Goal: Task Accomplishment & Management: Complete application form

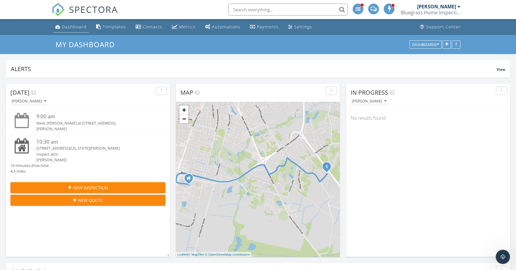
click at [72, 25] on div "Dashboard" at bounding box center [74, 27] width 25 height 6
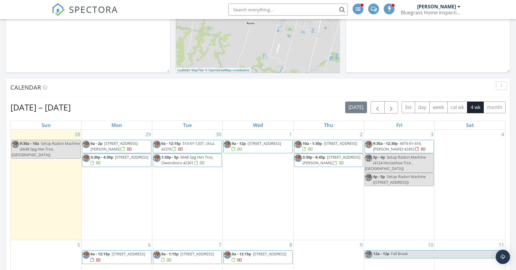
scroll to position [188, 0]
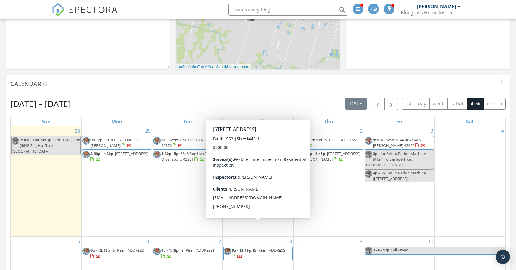
click at [260, 188] on div "1 9a - 12p 2400 Summer Walk, Owensboro 42303" at bounding box center [258, 181] width 71 height 111
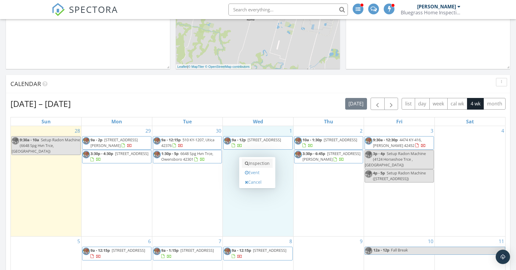
click at [259, 165] on link "Inspection" at bounding box center [257, 164] width 31 height 10
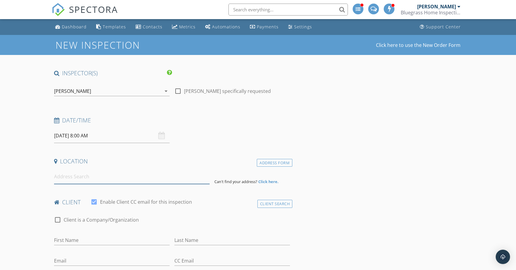
click at [93, 179] on input at bounding box center [132, 176] width 156 height 15
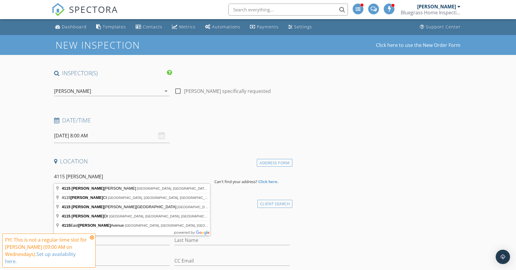
type input "[STREET_ADDRESS][PERSON_NAME][PERSON_NAME]"
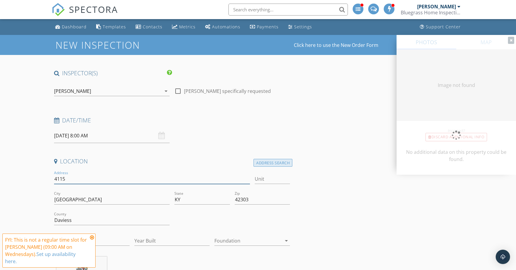
type input "4115"
click at [265, 162] on div "Address Search" at bounding box center [273, 163] width 39 height 8
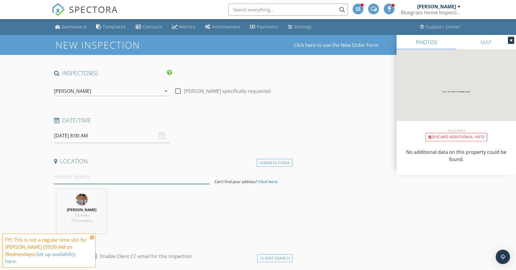
click at [97, 178] on input at bounding box center [132, 176] width 156 height 15
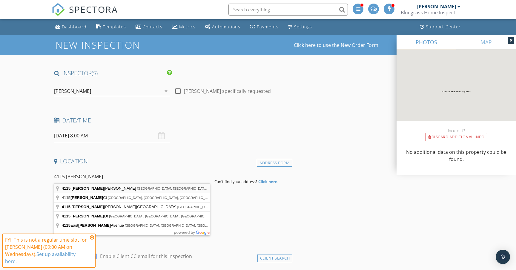
type input "[STREET_ADDRESS][PERSON_NAME][PERSON_NAME]"
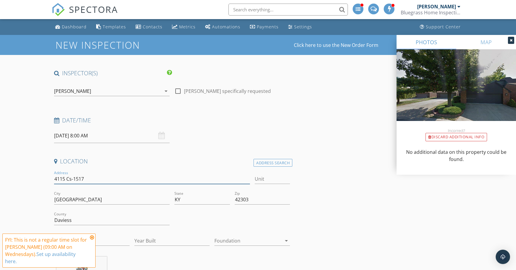
drag, startPoint x: 89, startPoint y: 179, endPoint x: 50, endPoint y: 180, distance: 38.6
click at [109, 238] on input "Square Feet" at bounding box center [92, 241] width 76 height 10
type input "2801"
click at [104, 178] on input "4115 Cs-1517" at bounding box center [152, 179] width 196 height 10
type input "4115 M"
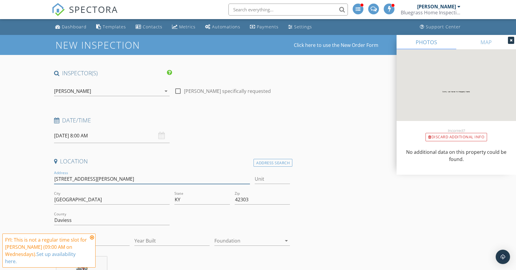
type input "[STREET_ADDRESS][PERSON_NAME][PERSON_NAME]"
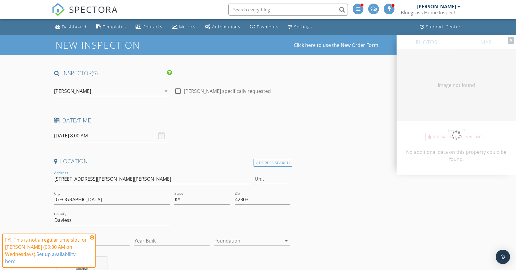
click at [86, 179] on input "[STREET_ADDRESS][PERSON_NAME][PERSON_NAME]" at bounding box center [152, 179] width 196 height 10
type input "2274"
type input "1979"
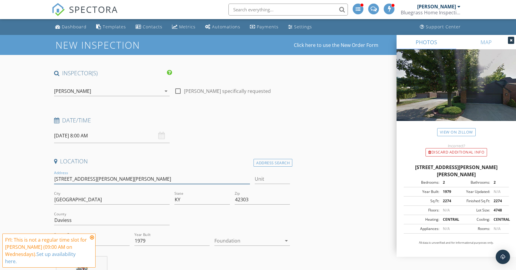
type input "[STREET_ADDRESS][PERSON_NAME][PERSON_NAME]"
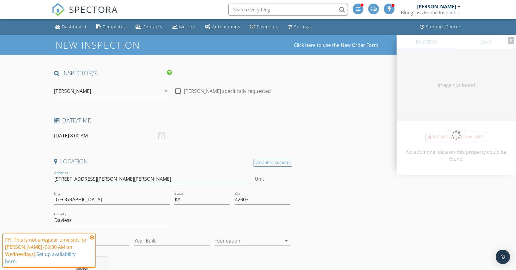
type input "[STREET_ADDRESS][PERSON_NAME][PERSON_NAME]"
click at [228, 241] on div at bounding box center [247, 241] width 67 height 10
type input "2274"
type input "1979"
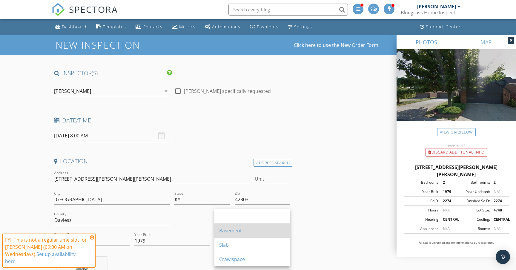
click at [234, 232] on div "Basement" at bounding box center [252, 230] width 66 height 7
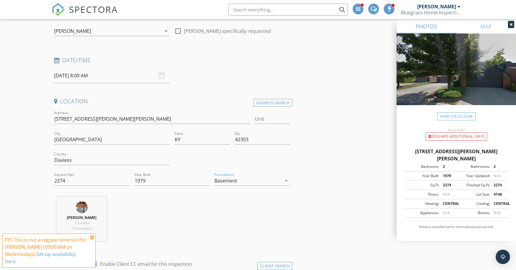
scroll to position [73, 0]
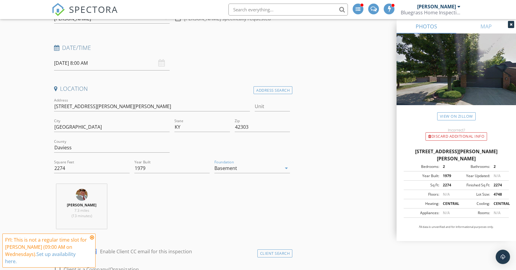
click at [93, 237] on icon at bounding box center [92, 237] width 4 height 5
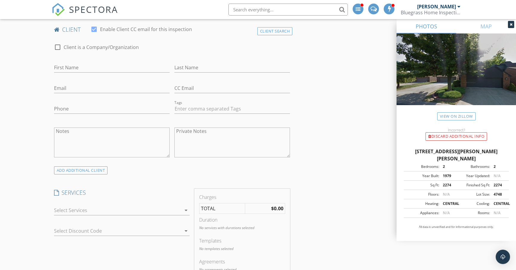
scroll to position [298, 0]
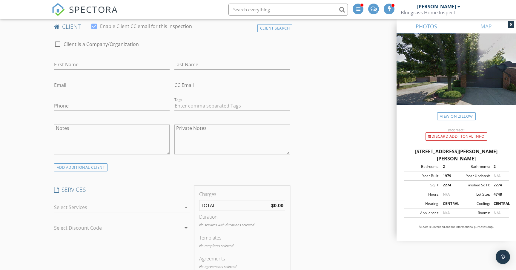
click at [132, 206] on div at bounding box center [117, 208] width 127 height 10
click at [132, 206] on div "Residential Inspection" at bounding box center [128, 210] width 113 height 12
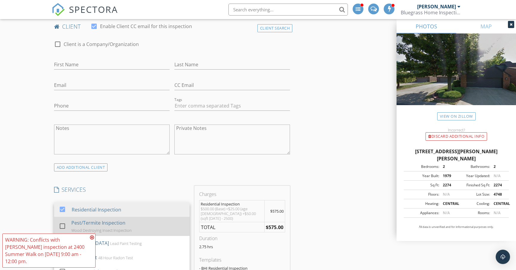
click at [132, 220] on div "Pest/Termite Inspection Wood Destroying Insect Inspection" at bounding box center [128, 226] width 114 height 19
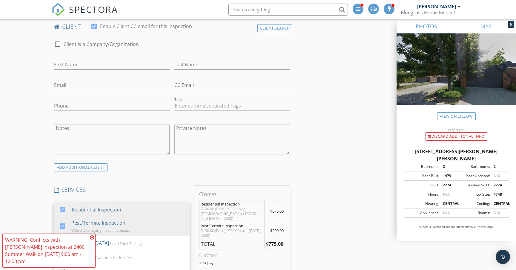
click at [92, 237] on icon at bounding box center [92, 237] width 4 height 5
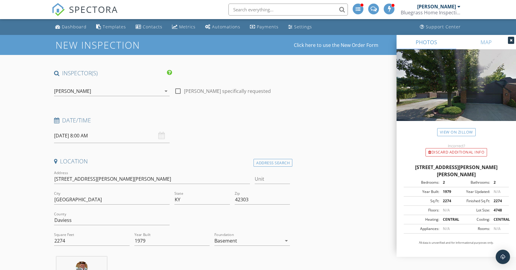
scroll to position [0, 0]
click at [108, 134] on input "[DATE] 8:00 AM" at bounding box center [112, 135] width 116 height 15
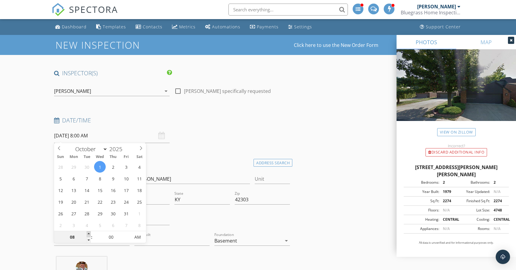
type input "09"
type input "[DATE] 9:00 AM"
click at [88, 233] on span at bounding box center [89, 234] width 4 height 6
type input "10"
type input "[DATE] 10:00 AM"
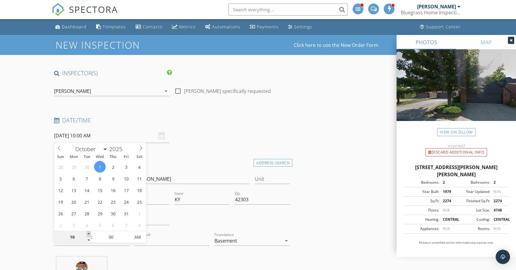
click at [88, 233] on span at bounding box center [89, 234] width 4 height 6
type input "11"
type input "[DATE] 11:00 AM"
click at [88, 233] on span at bounding box center [89, 234] width 4 height 6
type input "12"
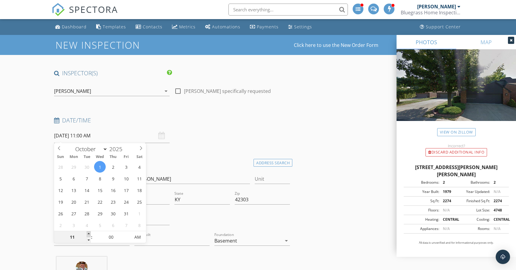
type input "[DATE] 12:00 PM"
click at [88, 233] on span at bounding box center [89, 234] width 4 height 6
type input "01"
type input "[DATE] 1:00 PM"
click at [88, 233] on span at bounding box center [89, 234] width 4 height 6
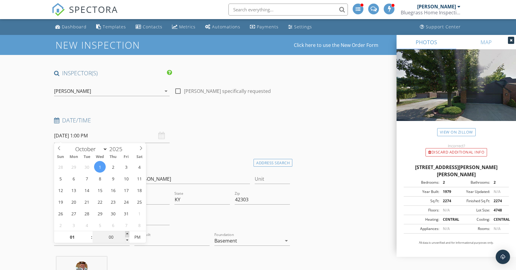
type input "05"
type input "[DATE] 1:05 PM"
click at [126, 233] on span at bounding box center [127, 234] width 4 height 6
type input "10"
type input "[DATE] 1:10 PM"
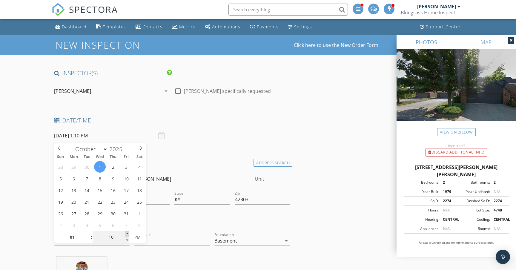
click at [126, 233] on span at bounding box center [127, 234] width 4 height 6
type input "15"
type input "[DATE] 1:15 PM"
click at [126, 233] on span at bounding box center [127, 234] width 4 height 6
type input "20"
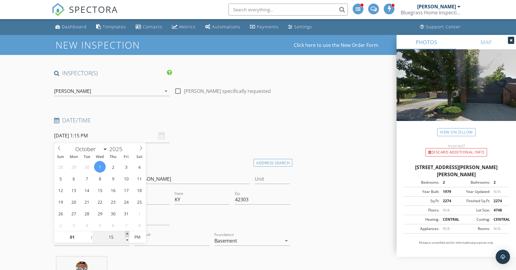
type input "[DATE] 1:20 PM"
click at [126, 233] on span at bounding box center [127, 234] width 4 height 6
type input "25"
type input "[DATE] 1:25 PM"
click at [126, 233] on span at bounding box center [127, 234] width 4 height 6
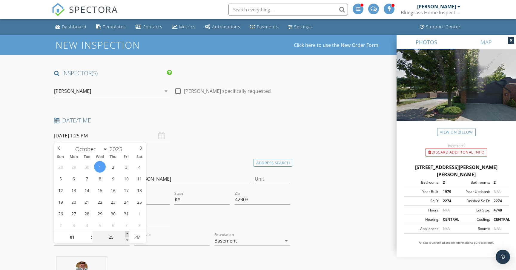
type input "30"
type input "[DATE] 1:30 PM"
click at [126, 233] on span at bounding box center [127, 234] width 4 height 6
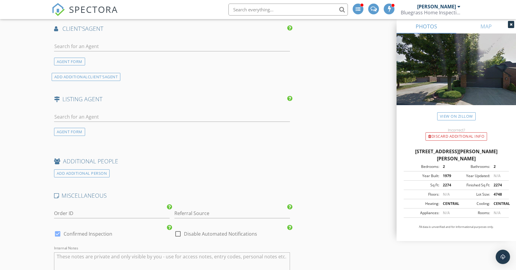
scroll to position [727, 0]
click at [118, 112] on input "text" at bounding box center [172, 117] width 236 height 10
click at [76, 128] on div "AGENT FORM" at bounding box center [69, 132] width 31 height 8
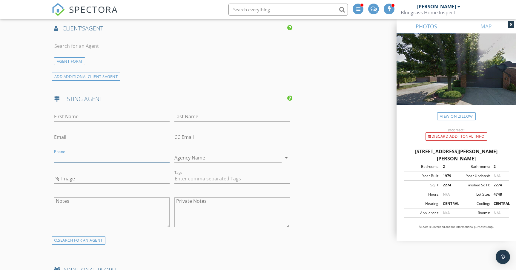
paste input "[PHONE_NUMBER]"
type input "[PHONE_NUMBER]"
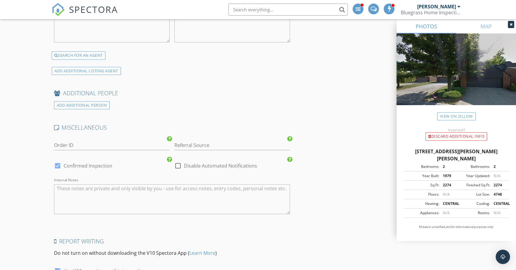
scroll to position [912, 0]
click at [110, 184] on textarea "Internal Notes" at bounding box center [172, 199] width 236 height 30
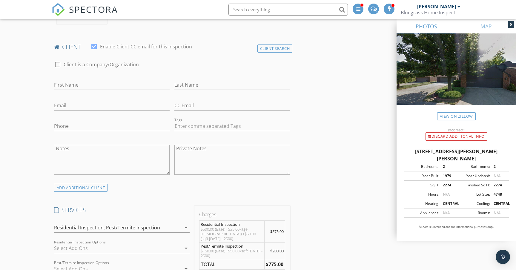
scroll to position [275, 0]
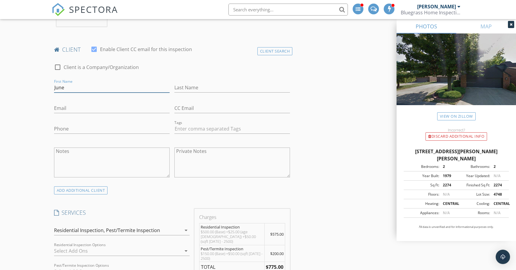
type input "June"
type input "[PERSON_NAME]"
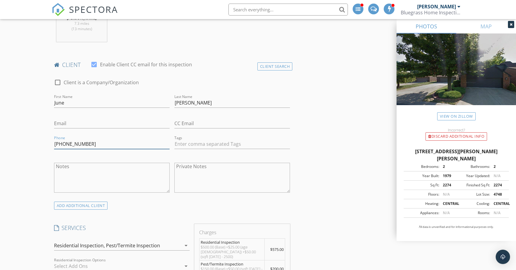
scroll to position [258, 0]
type input "[PHONE_NUMBER]"
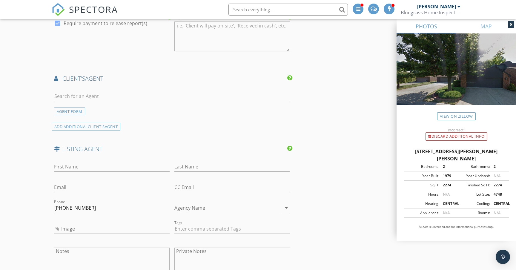
scroll to position [681, 0]
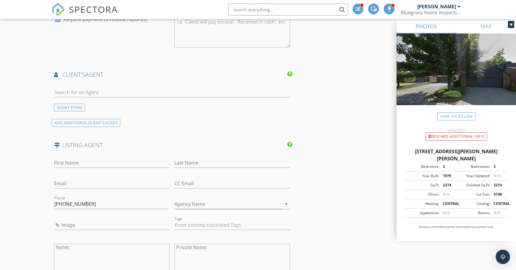
type input "[EMAIL_ADDRESS][DOMAIN_NAME]"
type input "[PERSON_NAME]"
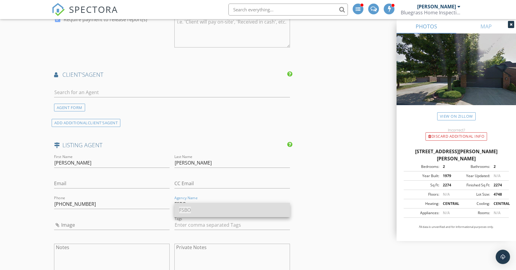
click at [199, 210] on div "FSBO" at bounding box center [232, 209] width 106 height 7
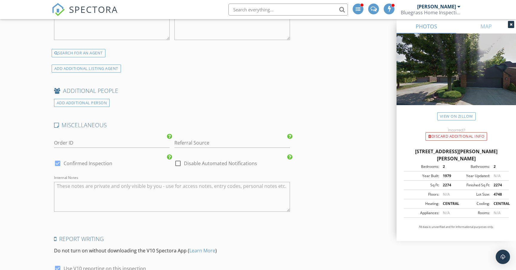
scroll to position [922, 0]
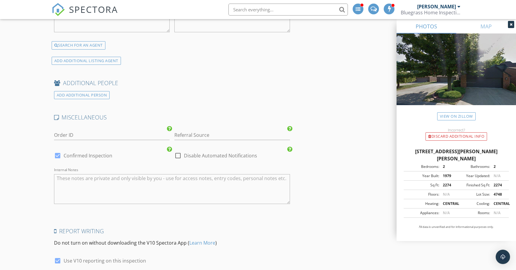
type input "FSBO"
click at [189, 177] on textarea "Internal Notes" at bounding box center [172, 189] width 236 height 30
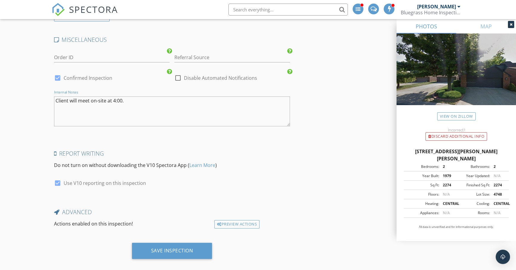
scroll to position [999, 0]
type textarea "Client will meet on-site at 4:00."
click at [186, 248] on div "Save Inspection" at bounding box center [172, 251] width 42 height 6
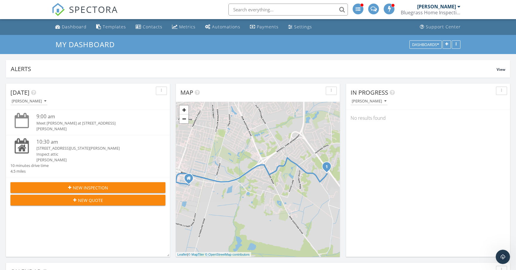
scroll to position [544, 517]
click at [70, 27] on div "Dashboard" at bounding box center [74, 27] width 25 height 6
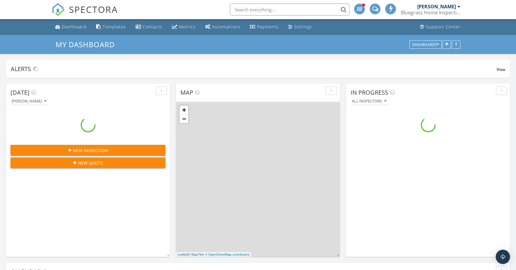
scroll to position [544, 517]
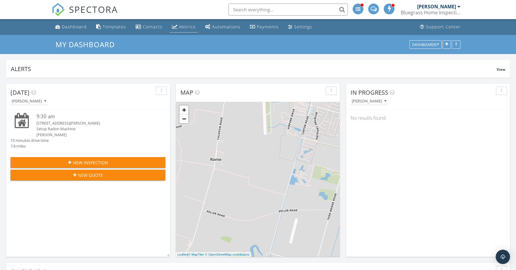
click at [184, 27] on div "Metrics" at bounding box center [187, 27] width 16 height 6
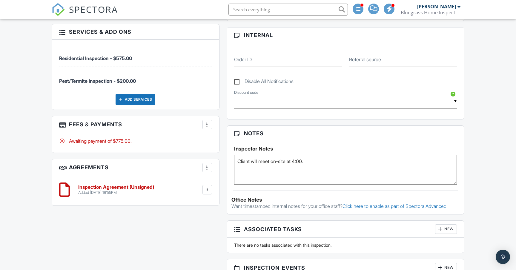
scroll to position [331, 0]
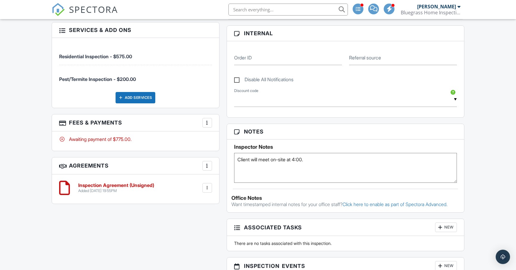
click at [334, 160] on textarea "Client will meet on-site at 4:00." at bounding box center [345, 168] width 223 height 30
click at [207, 221] on div "All emails and texts are disabled for this inspection! All emails and texts hav…" at bounding box center [258, 119] width 420 height 551
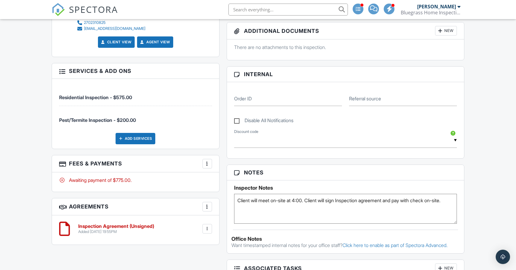
scroll to position [290, 0]
click at [309, 200] on textarea "Client will meet on-site at 4:00." at bounding box center [345, 209] width 223 height 30
click at [221, 232] on div "People Disable Client CC Email New Client Client's Agent Listing Agent Add Anot…" at bounding box center [135, 68] width 175 height 366
click at [394, 201] on textarea "Client will meet on-site at 4:00." at bounding box center [345, 209] width 223 height 30
type textarea "Client will meet on-site at 4:00. [PERSON_NAME] and Client will sign Inspection…"
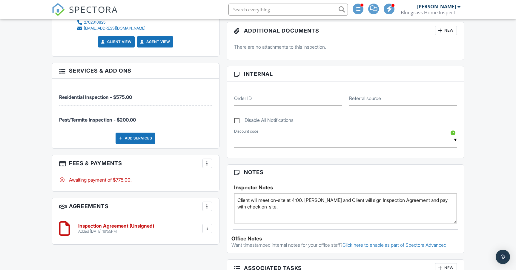
click at [223, 230] on div "Reports Locked Attach New BHI Residential Inspection BHI Residential Inspection…" at bounding box center [345, 160] width 245 height 551
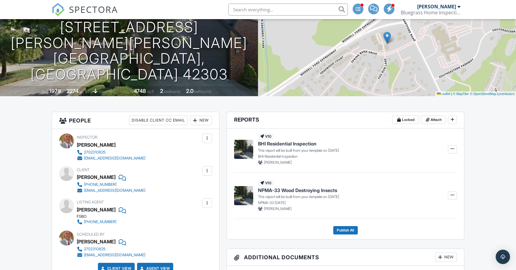
scroll to position [54, 0]
